Goal: Transaction & Acquisition: Purchase product/service

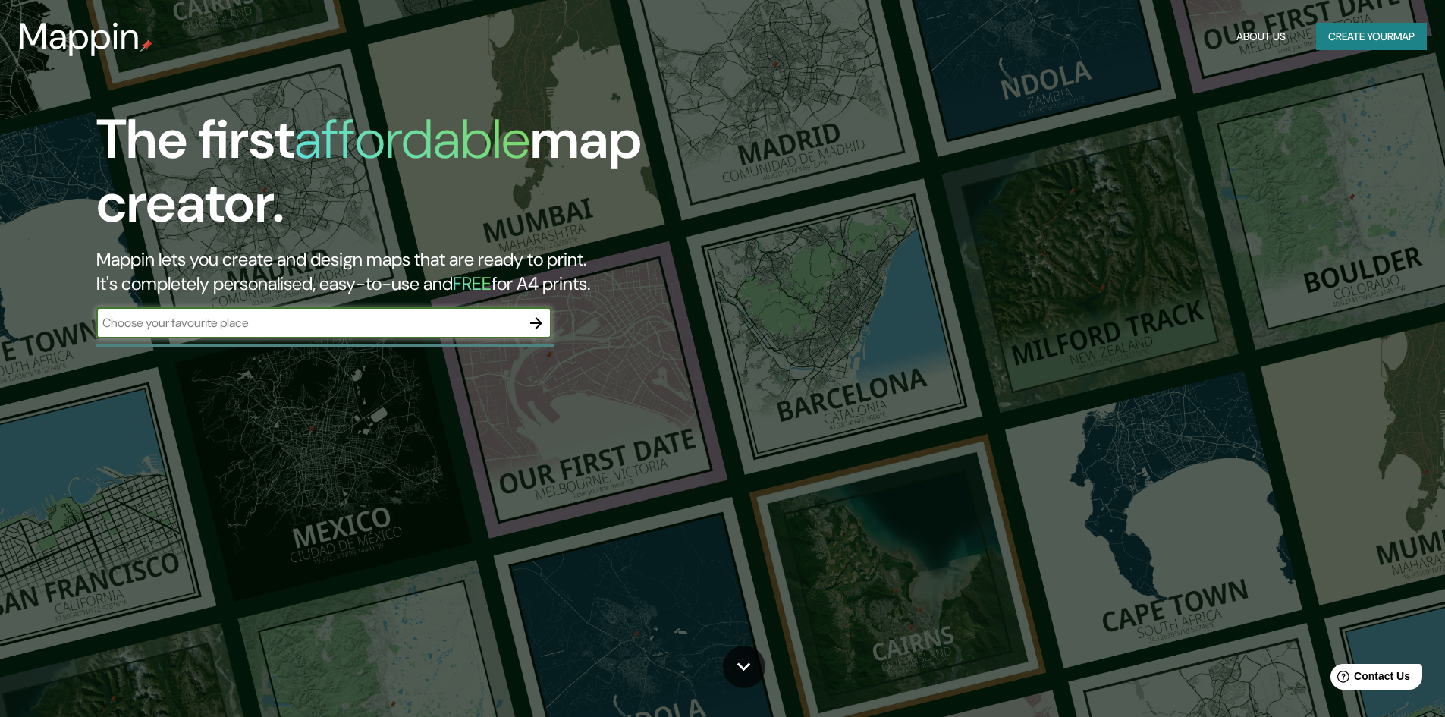
click at [405, 325] on input "text" at bounding box center [308, 322] width 425 height 17
type input "urubamba"
click at [535, 318] on icon "button" at bounding box center [536, 323] width 18 height 18
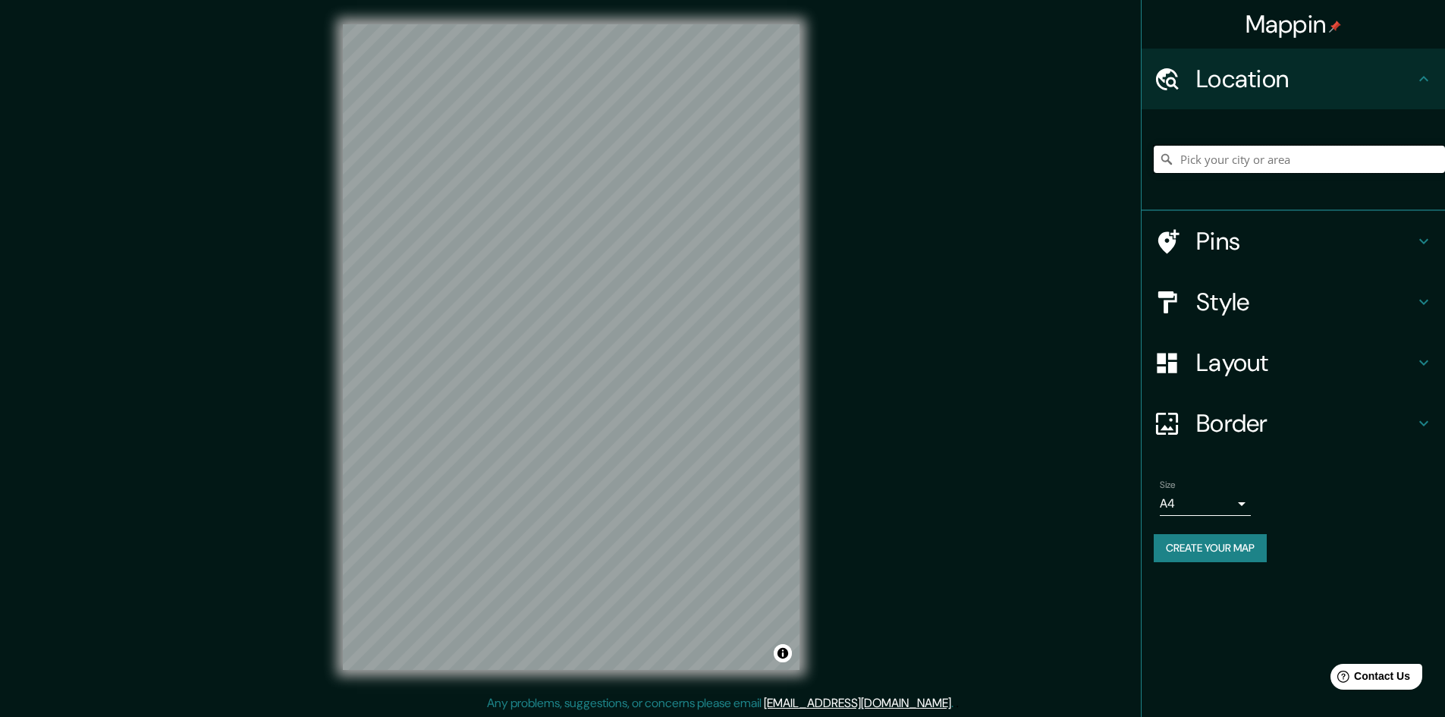
click at [1201, 157] on input "Pick your city or area" at bounding box center [1298, 159] width 291 height 27
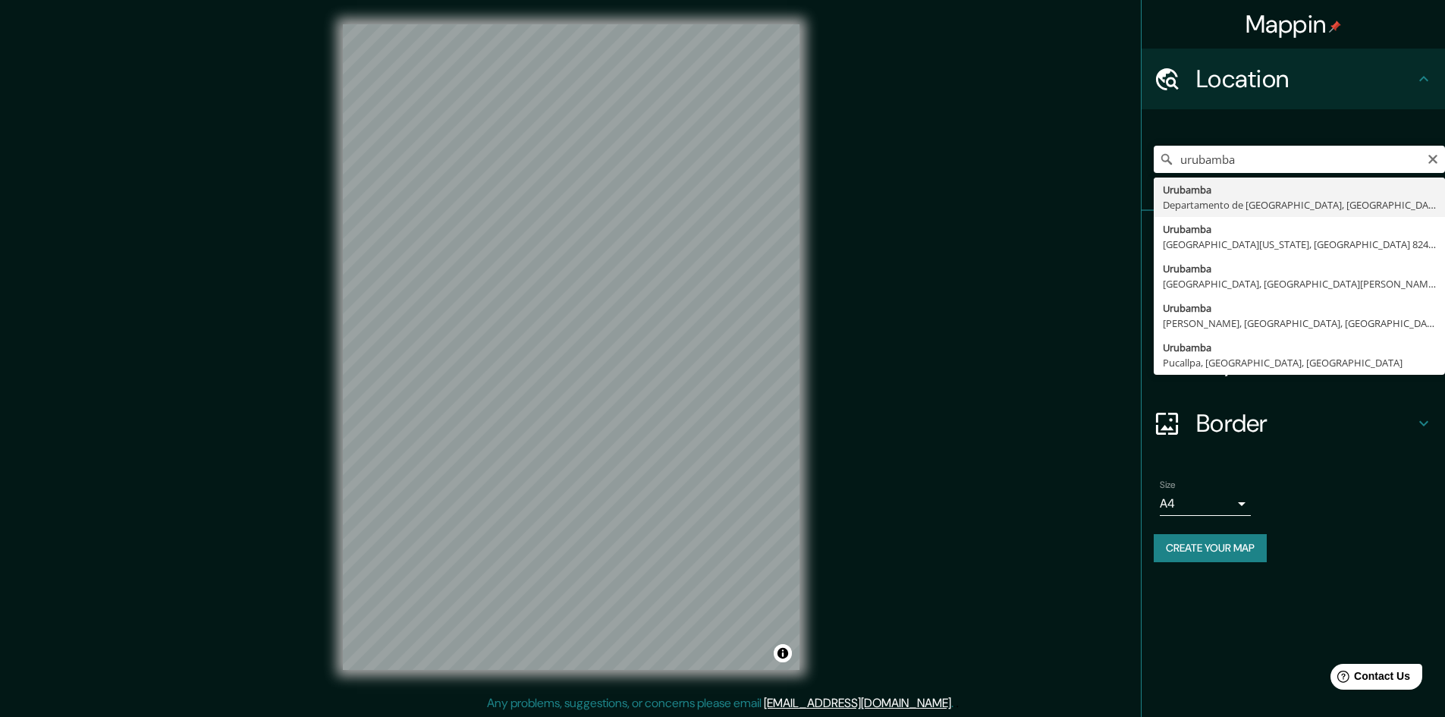
type input "Urubamba, [GEOGRAPHIC_DATA], [GEOGRAPHIC_DATA]"
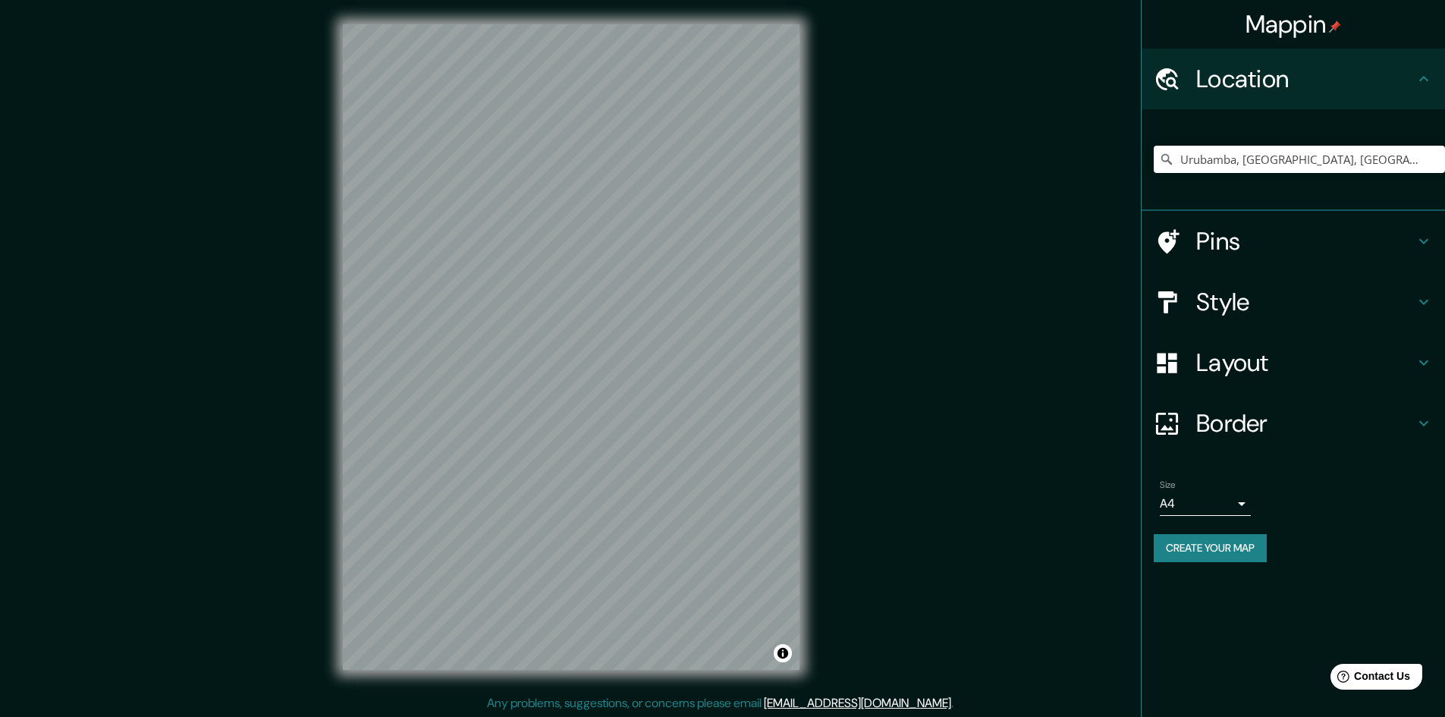
click at [1269, 299] on h4 "Style" at bounding box center [1305, 302] width 218 height 30
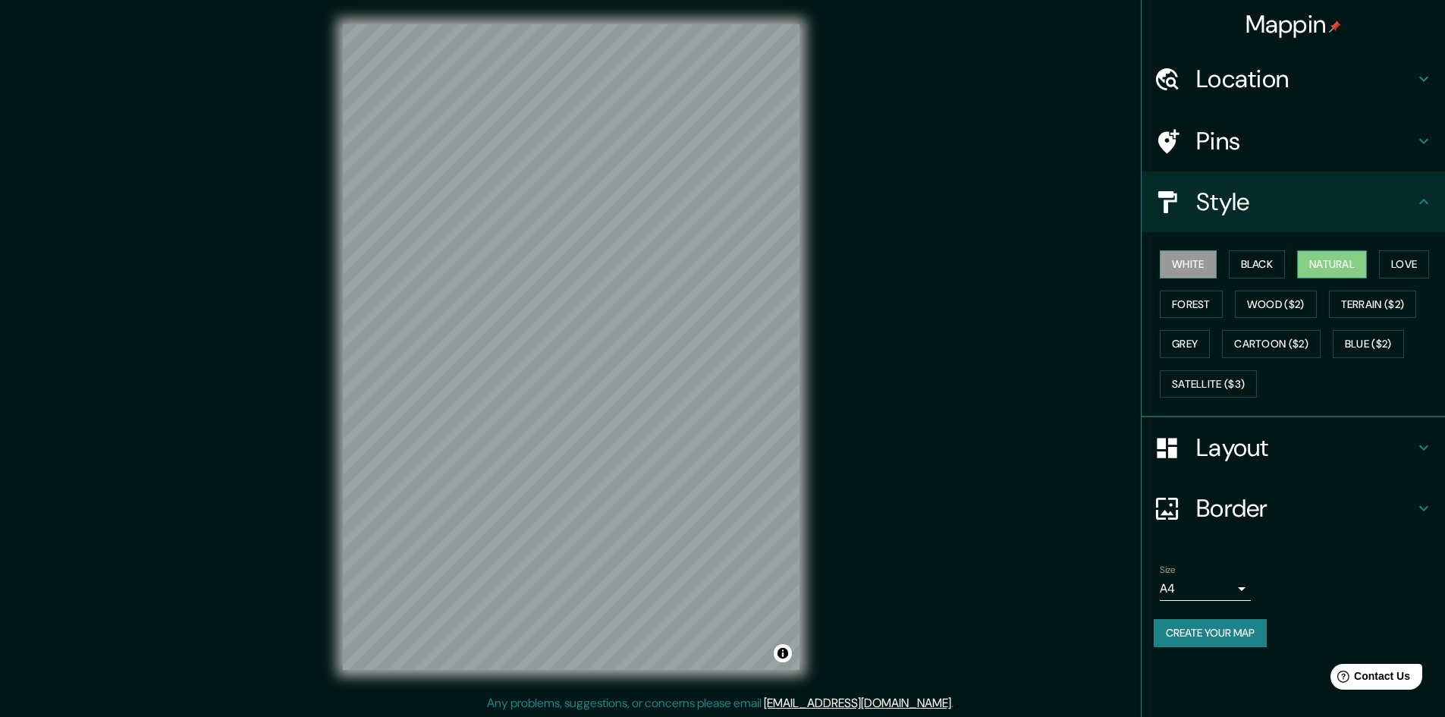
click at [1328, 263] on button "Natural" at bounding box center [1332, 264] width 70 height 28
click at [1301, 302] on button "Wood ($2)" at bounding box center [1275, 304] width 82 height 28
